Goal: Task Accomplishment & Management: Manage account settings

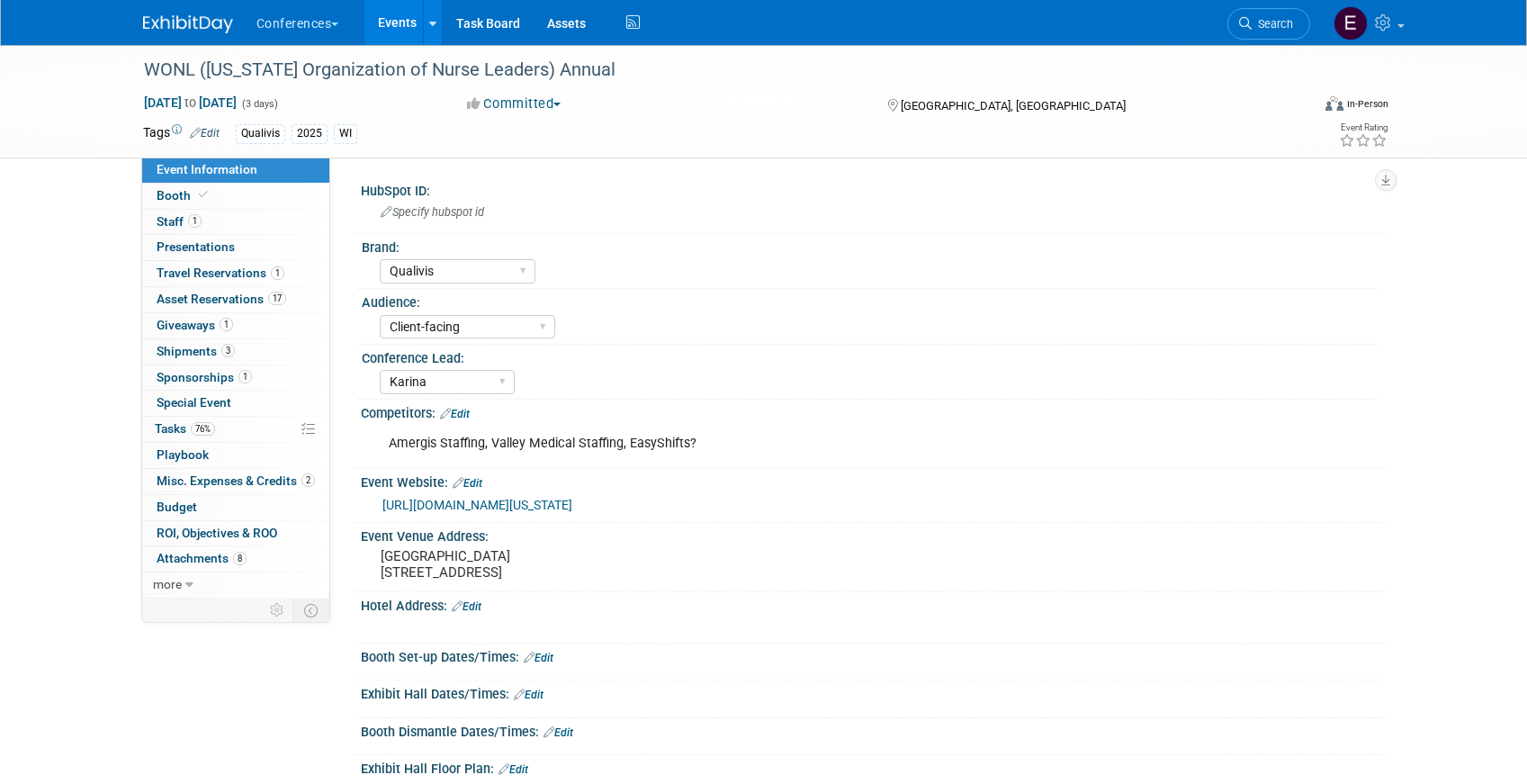
select select "Qualivis"
select select "Client-facing"
select select "Karina"
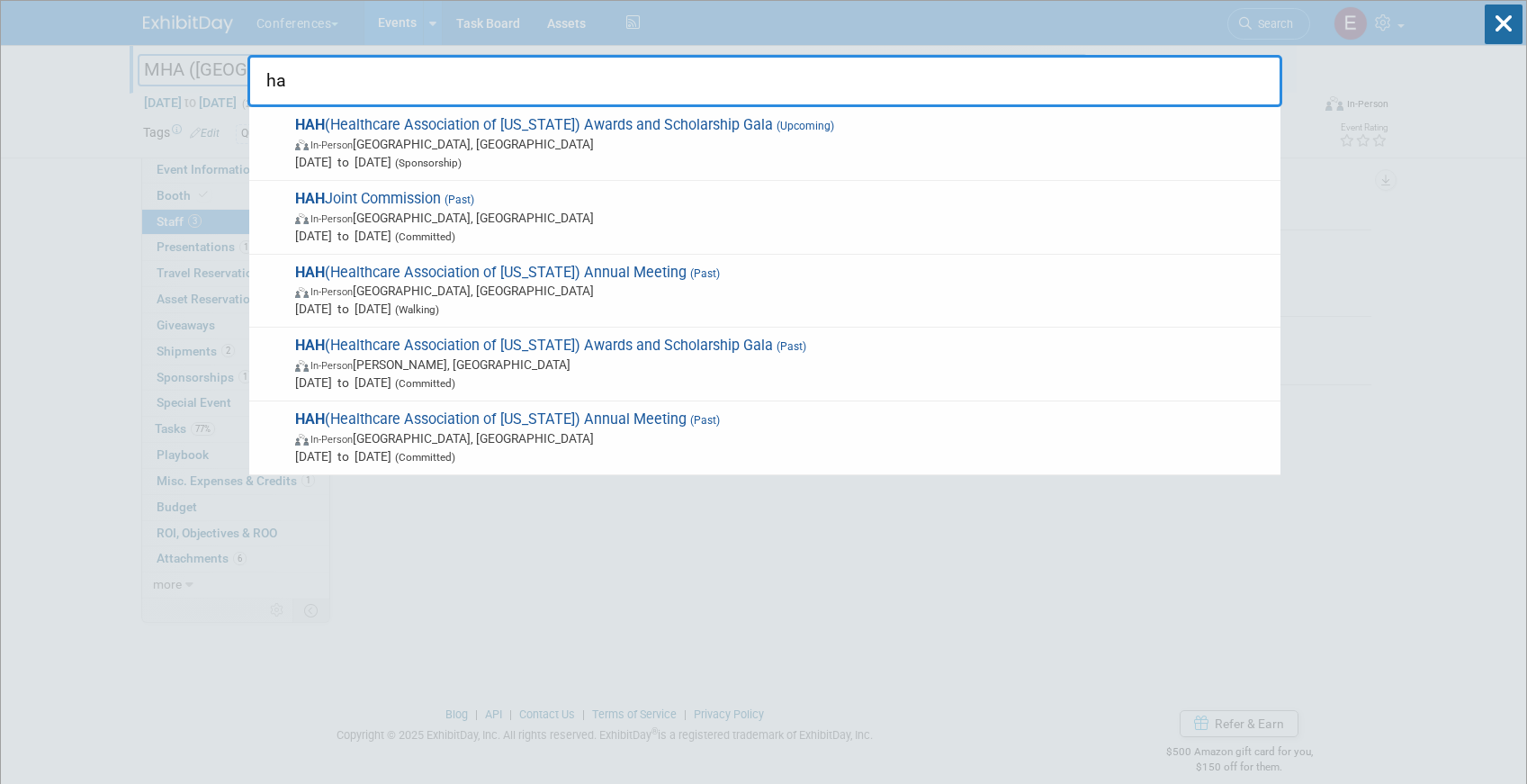
type input "h"
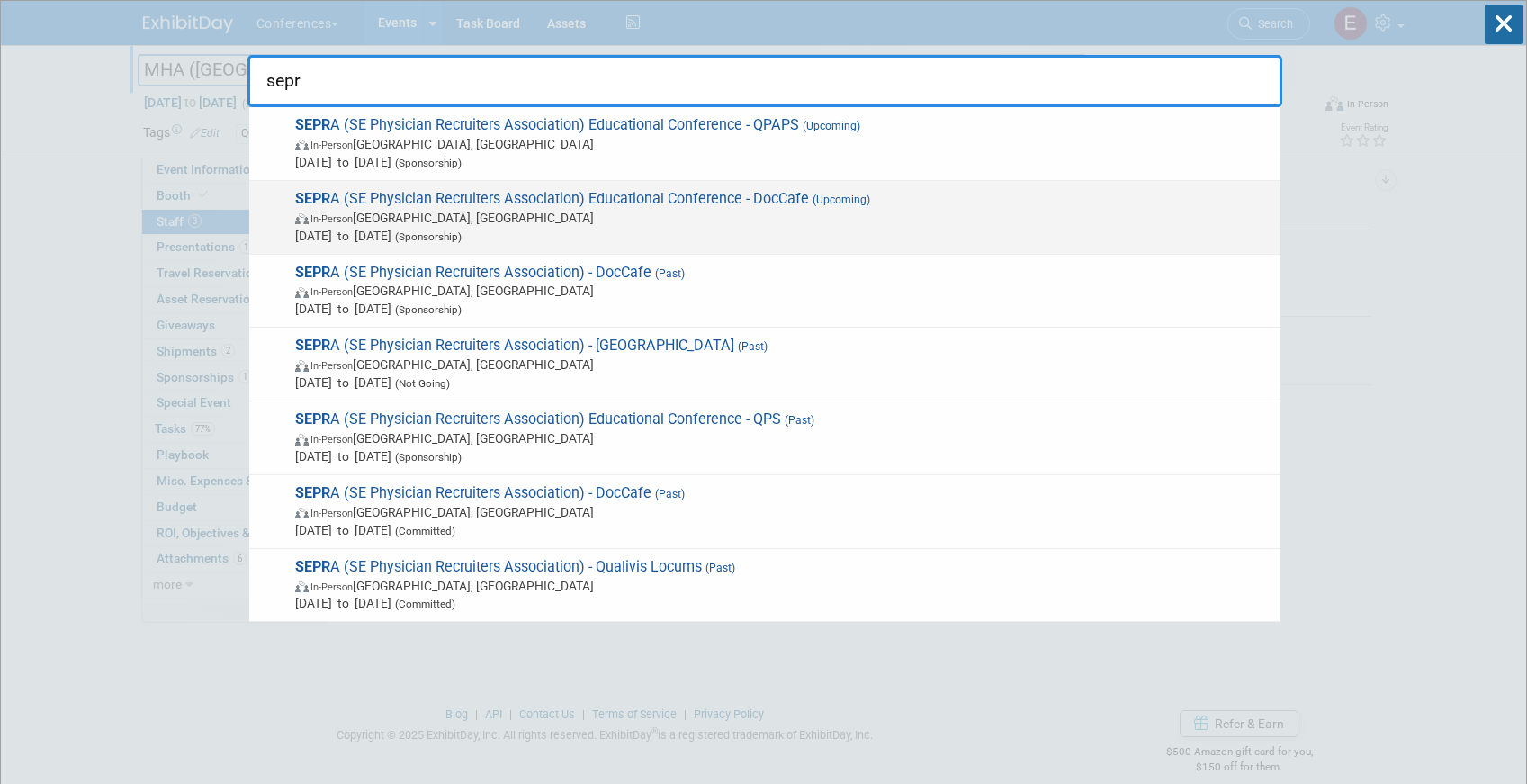
type input "sepr"
click at [586, 215] on span "In-Person FL, United States" at bounding box center [783, 218] width 976 height 18
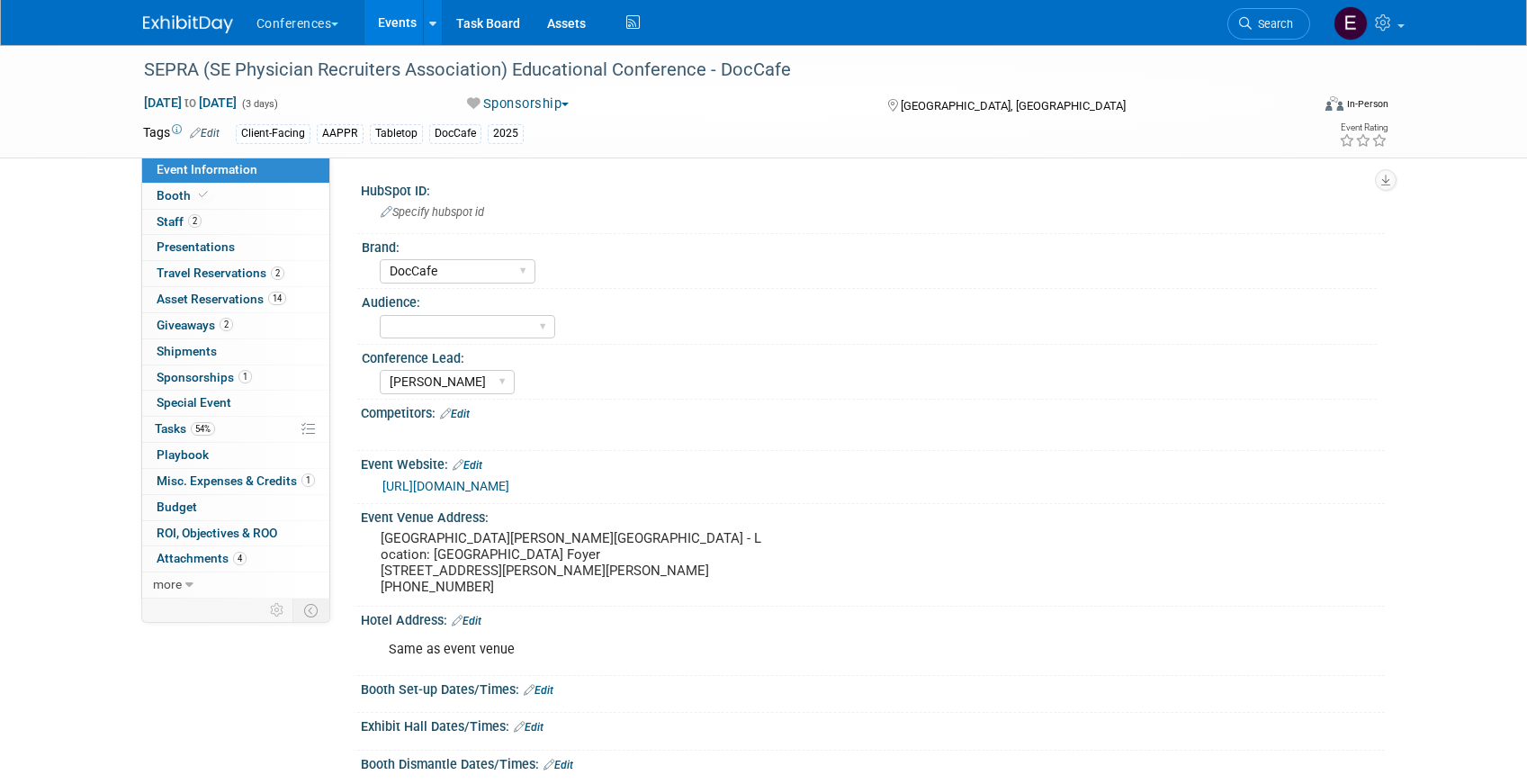
select select "DocCafe"
select select "[PERSON_NAME]"
click at [233, 424] on link "54% Tasks 54%" at bounding box center [235, 429] width 188 height 26
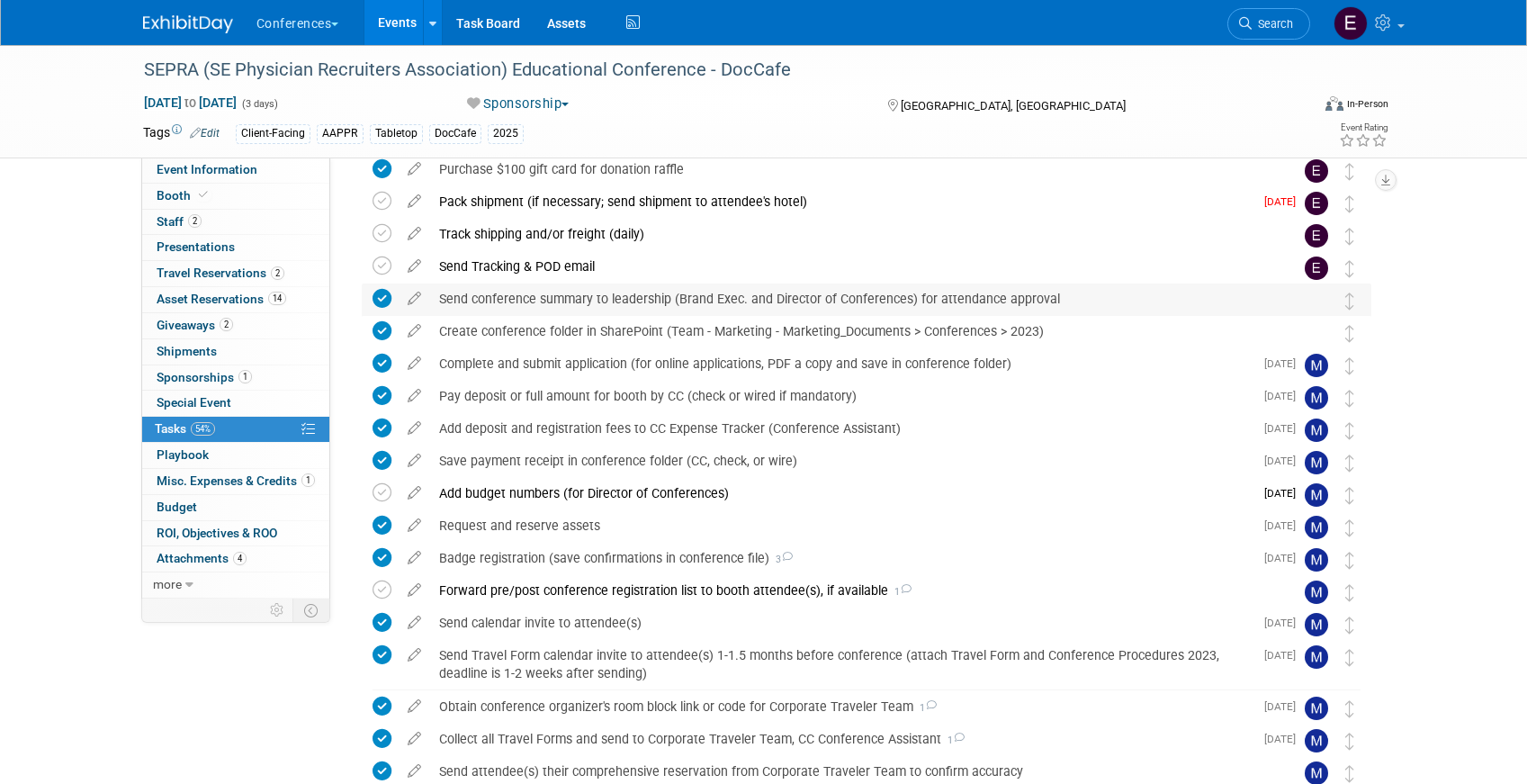
scroll to position [166, 0]
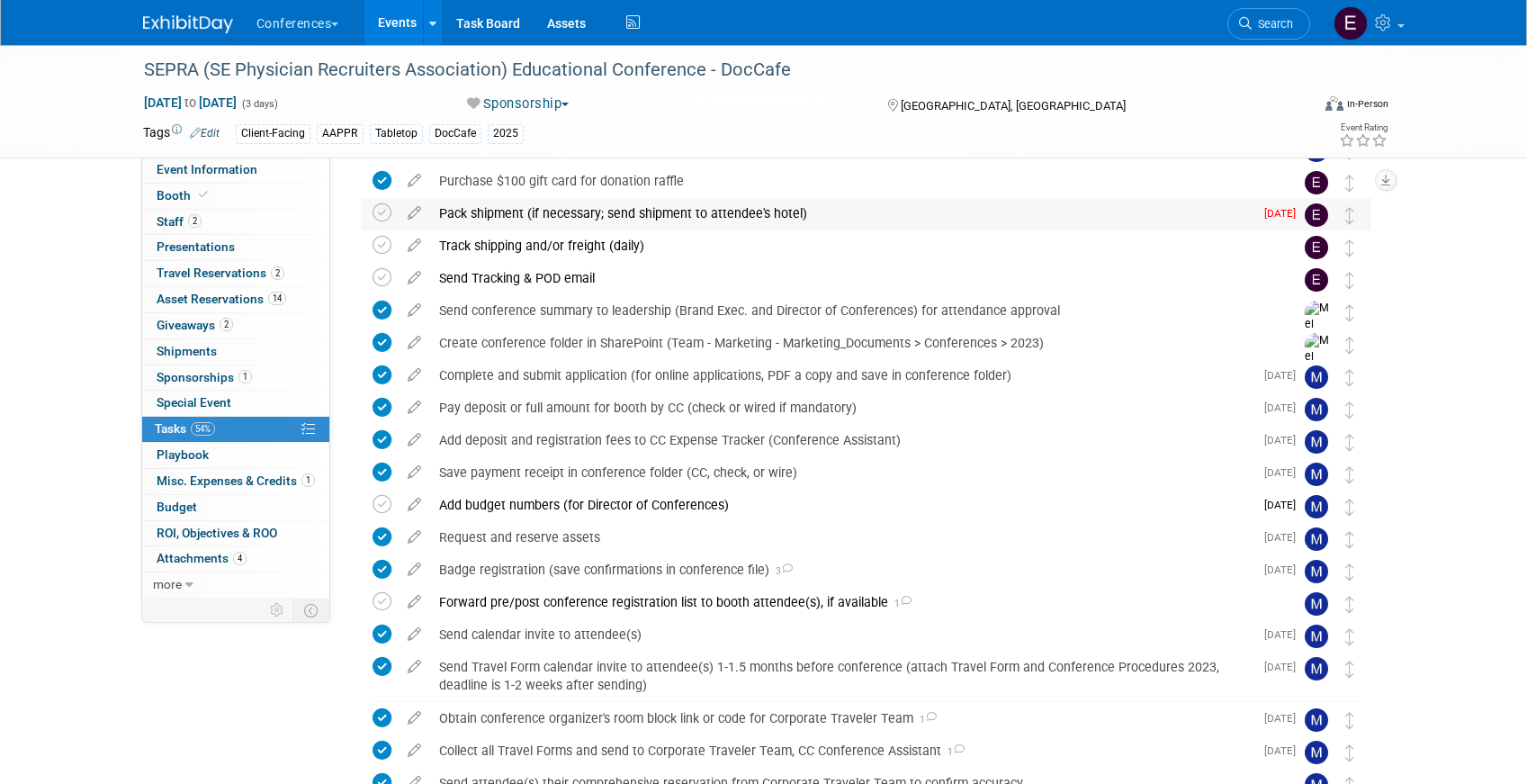
click at [519, 202] on div "Pack shipment (if necessary; send shipment to attendee's hotel)" at bounding box center [842, 212] width 823 height 30
